Goal: Information Seeking & Learning: Check status

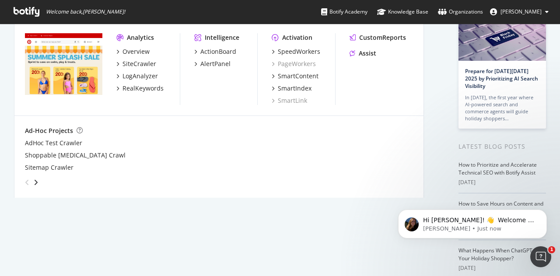
click at [84, 77] on img "grid" at bounding box center [63, 64] width 77 height 62
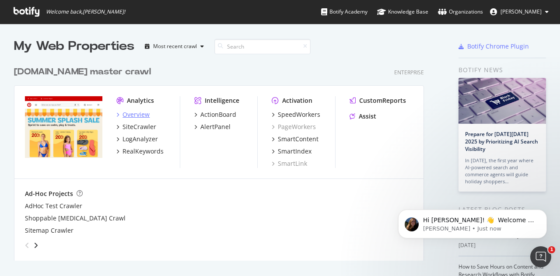
click at [142, 115] on div "Overview" at bounding box center [136, 114] width 27 height 9
